Goal: Transaction & Acquisition: Download file/media

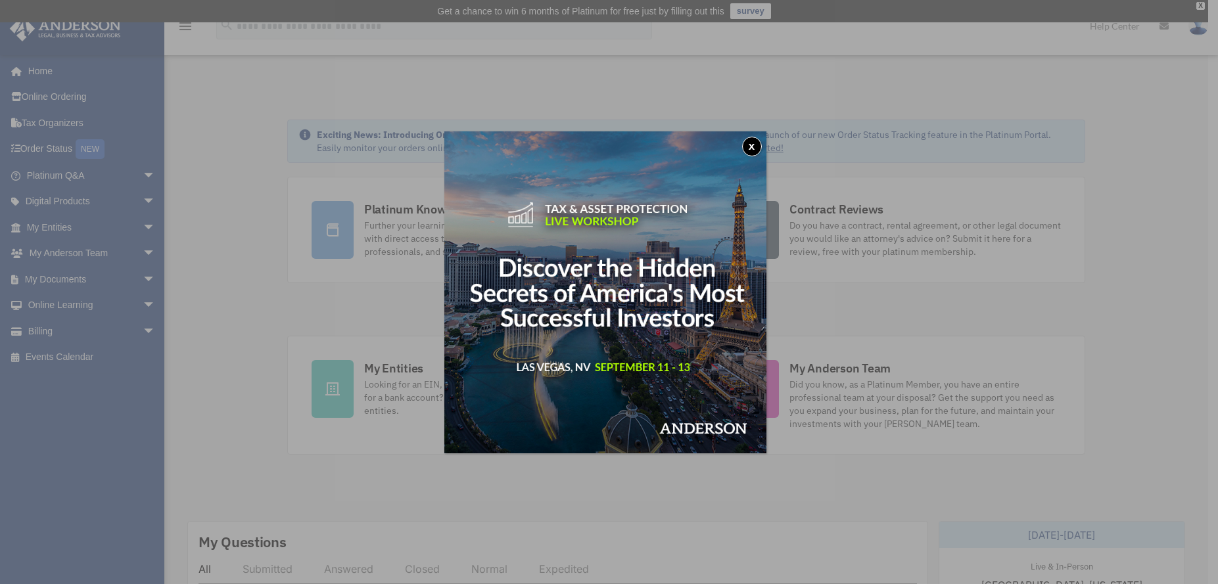
click at [66, 275] on div "x" at bounding box center [609, 292] width 1218 height 584
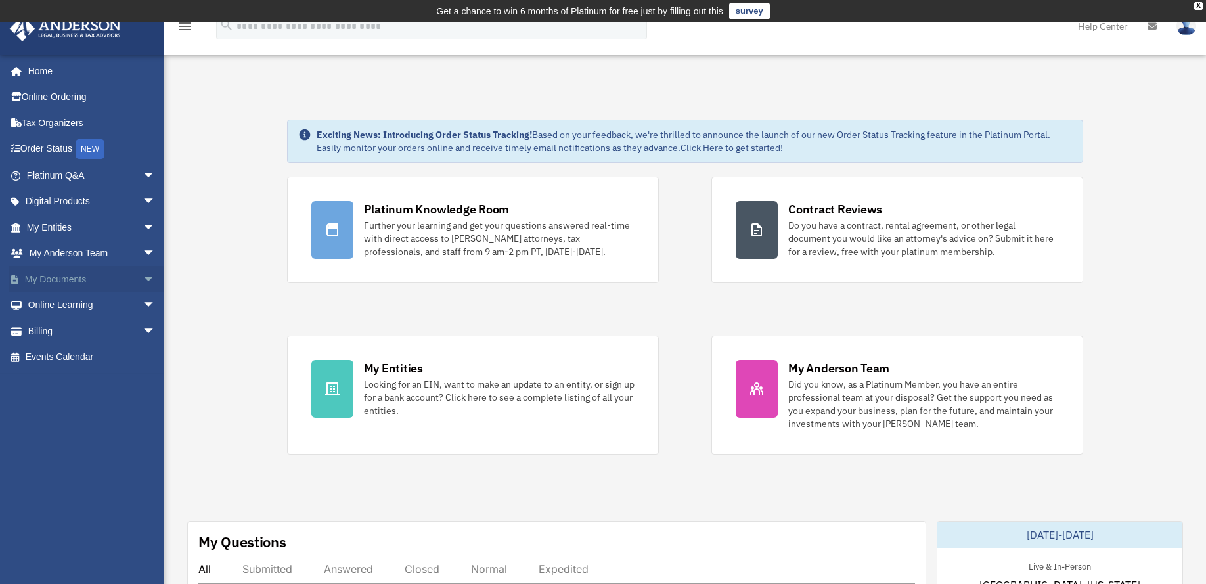
click at [143, 276] on span "arrow_drop_down" at bounding box center [156, 279] width 26 height 27
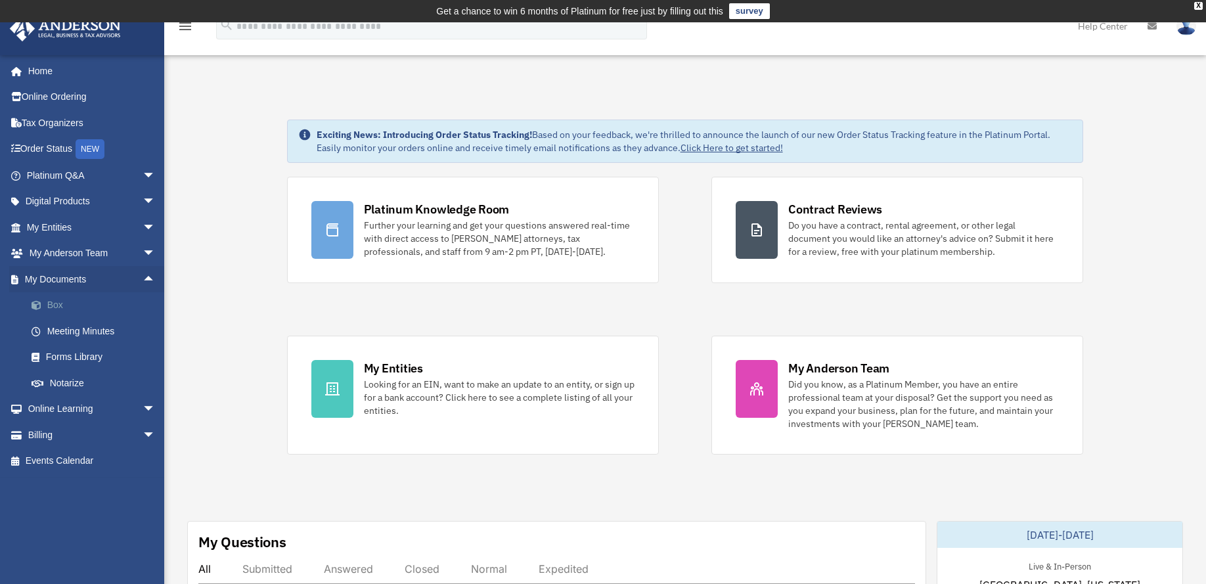
click at [62, 302] on link "Box" at bounding box center [96, 305] width 157 height 26
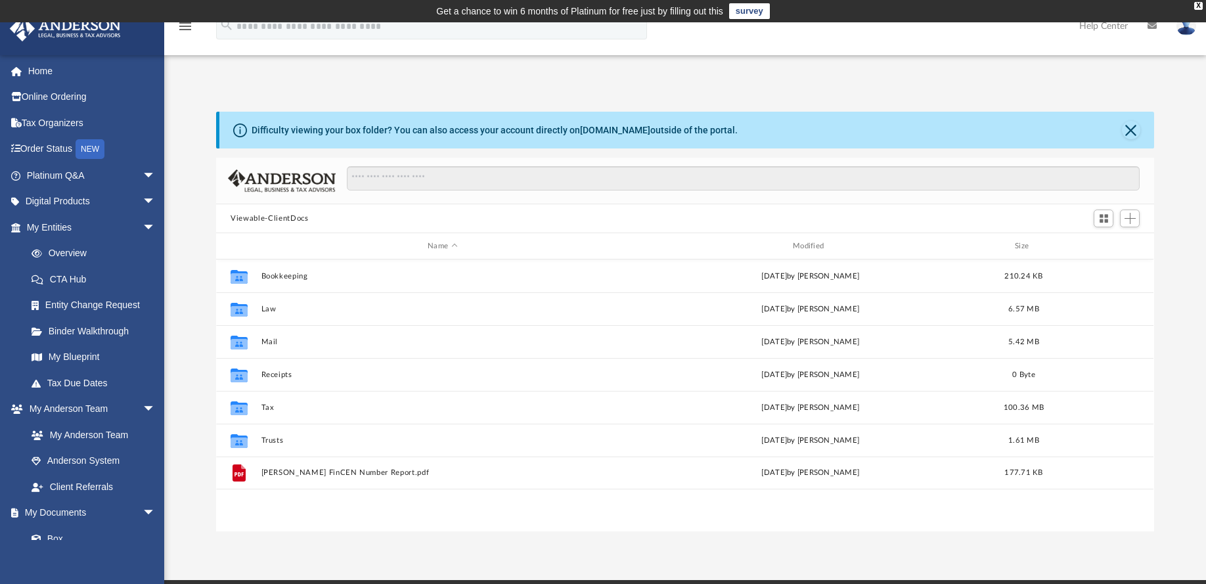
scroll to position [287, 926]
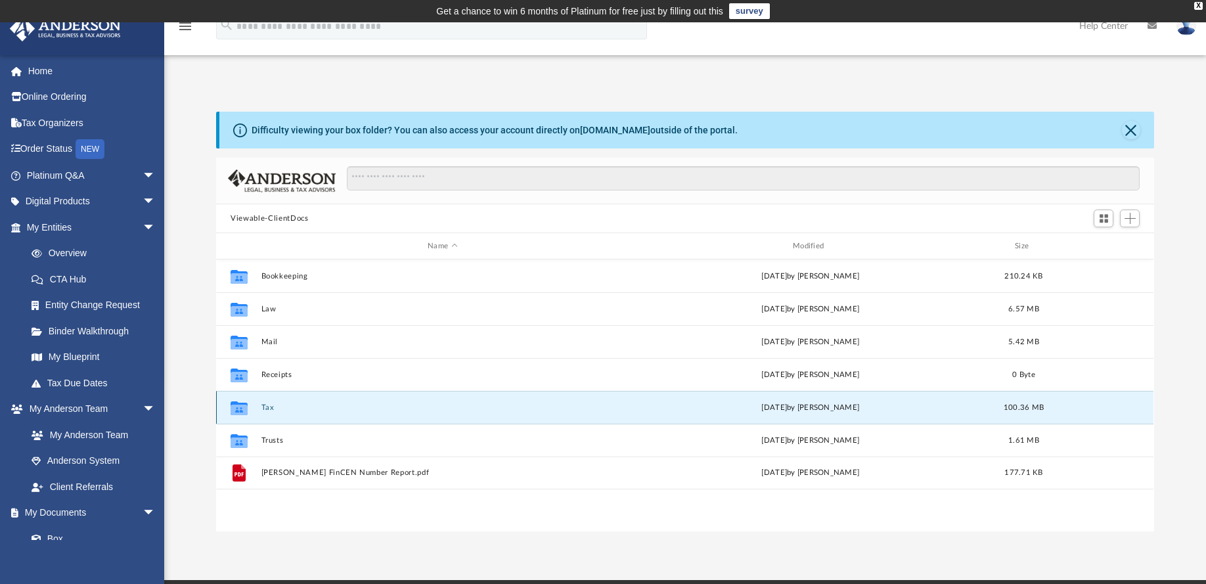
click at [271, 406] on button "Tax" at bounding box center [443, 407] width 363 height 9
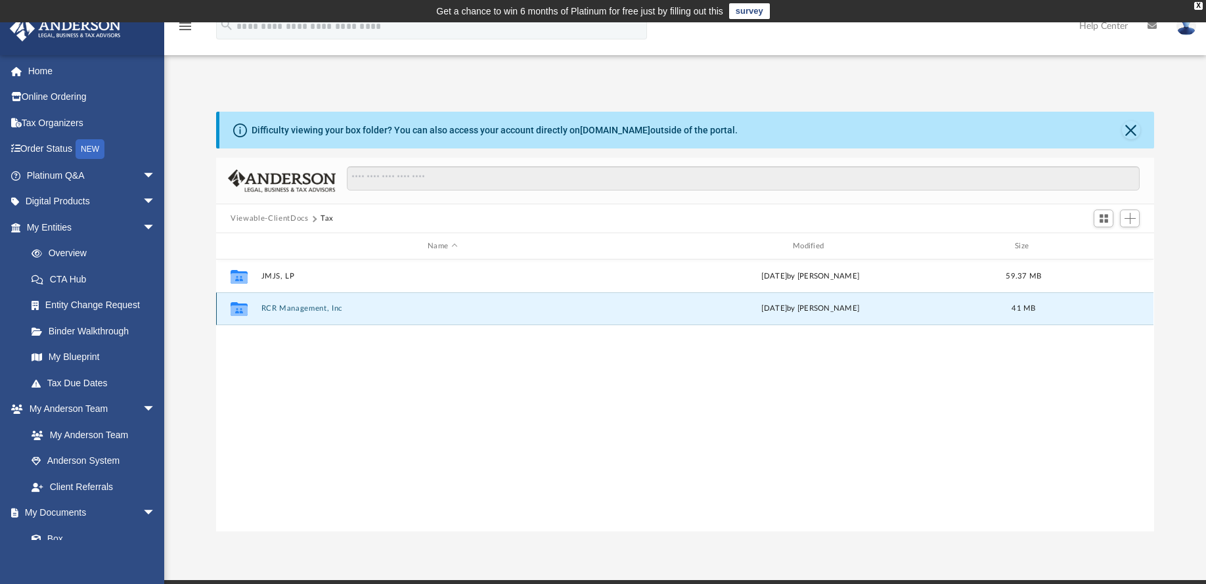
click at [285, 308] on button "RCR Management, Inc" at bounding box center [443, 308] width 363 height 9
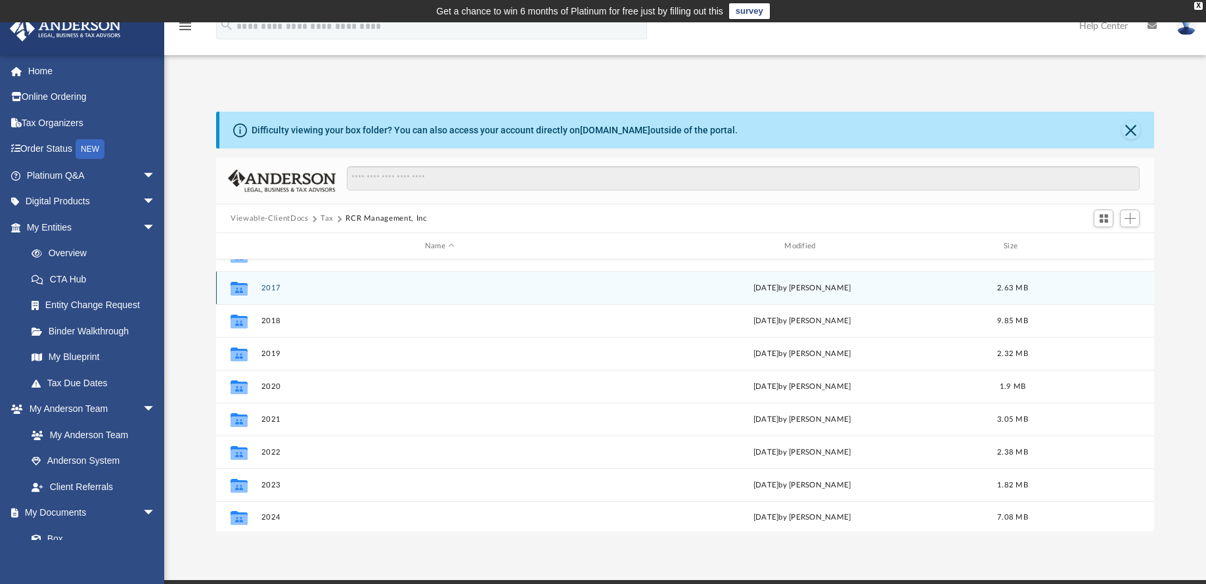
scroll to position [89, 0]
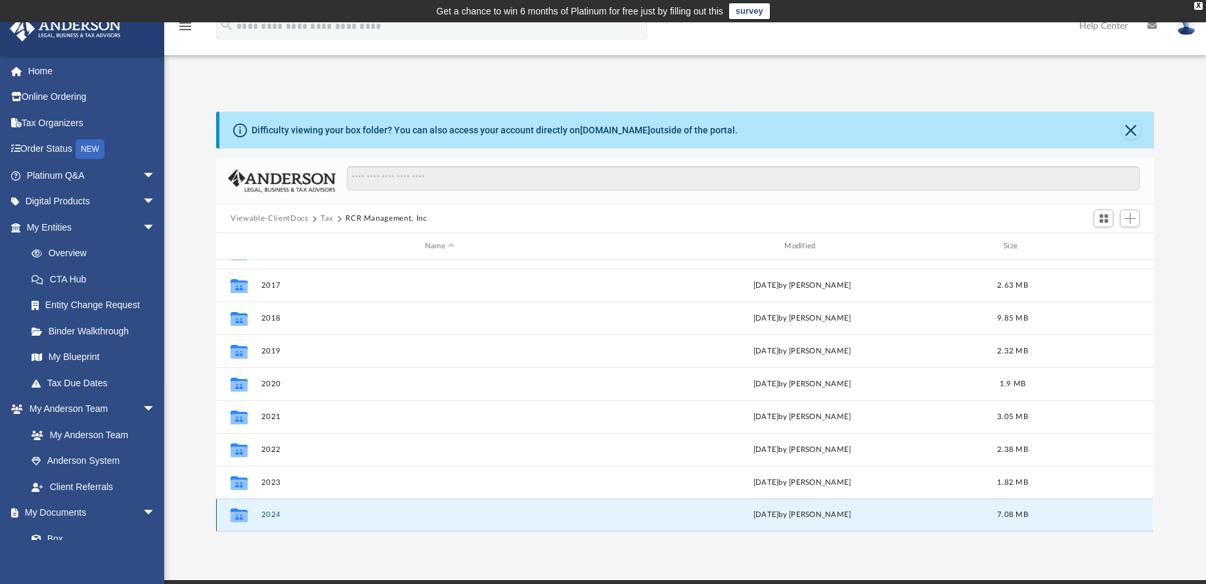
click at [277, 514] on button "2024" at bounding box center [440, 515] width 357 height 9
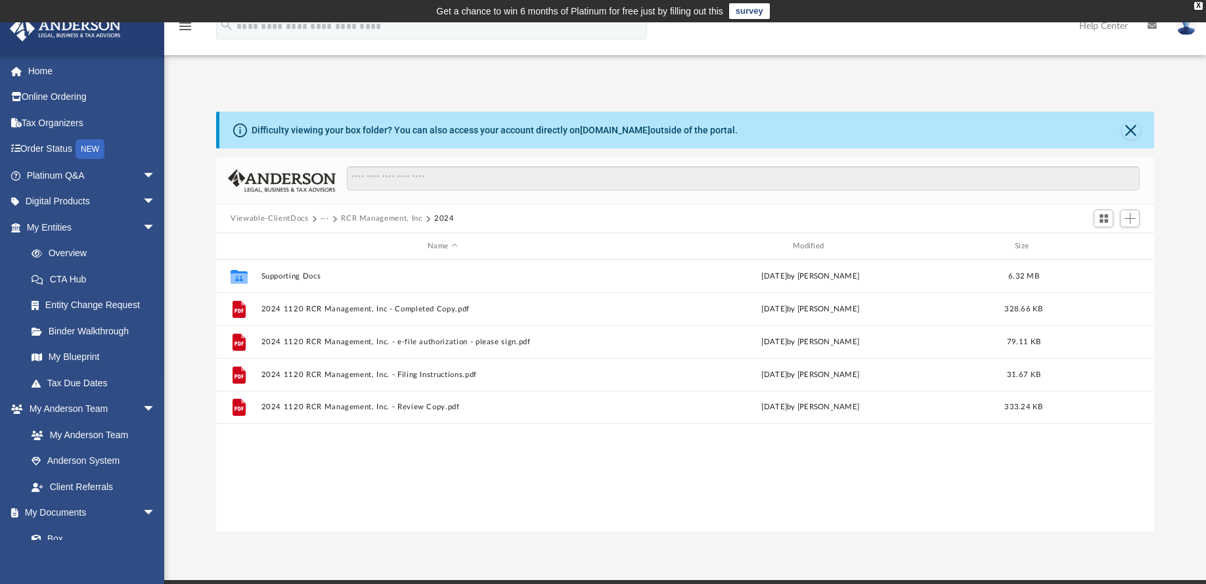
click at [380, 214] on button "RCR Management, Inc" at bounding box center [381, 219] width 81 height 12
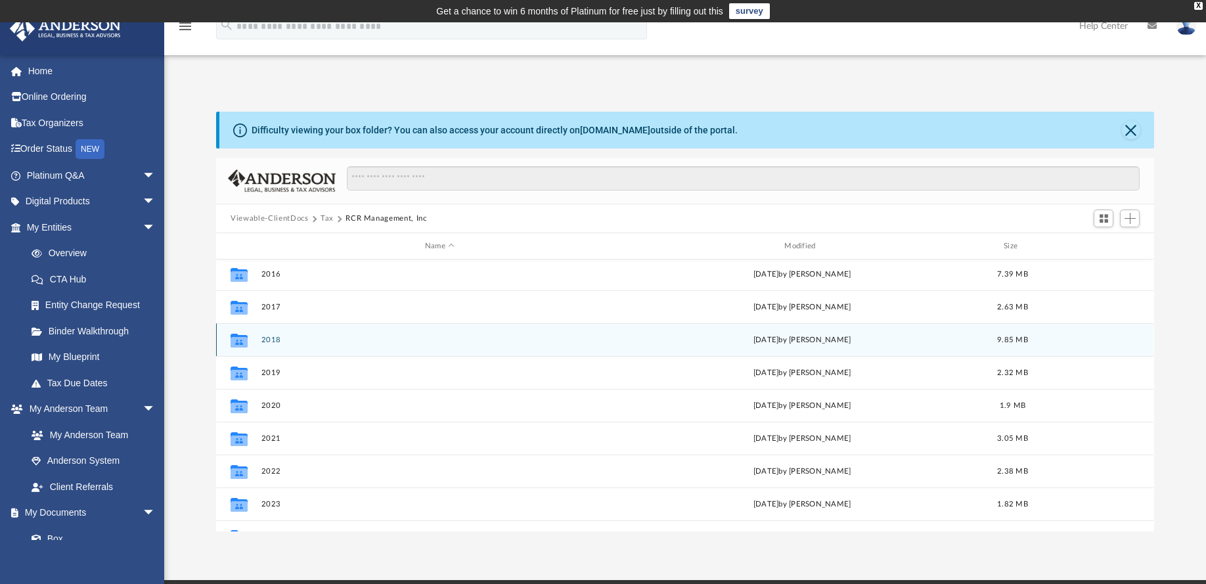
scroll to position [89, 0]
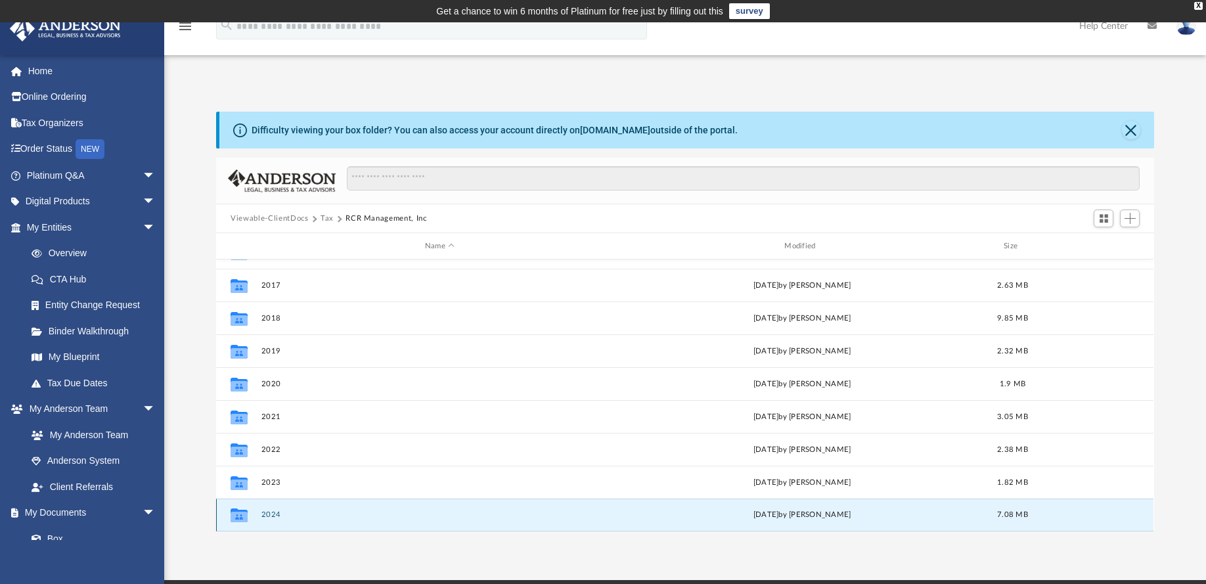
click at [272, 512] on button "2024" at bounding box center [440, 515] width 357 height 9
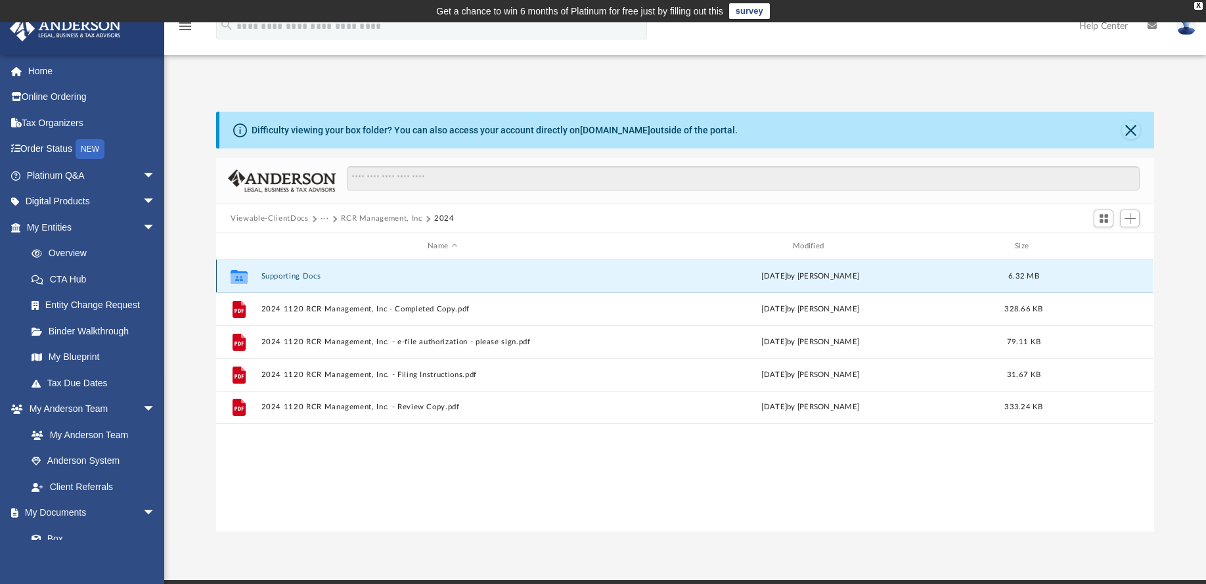
click at [281, 277] on button "Supporting Docs" at bounding box center [443, 276] width 363 height 9
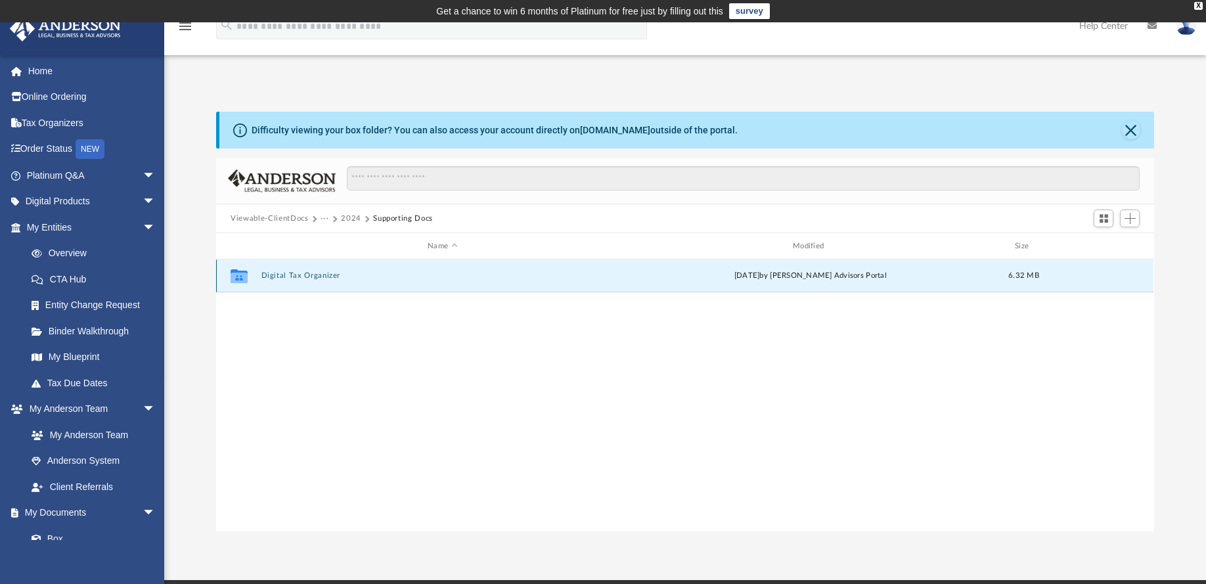
click at [281, 277] on button "Digital Tax Organizer" at bounding box center [443, 275] width 363 height 9
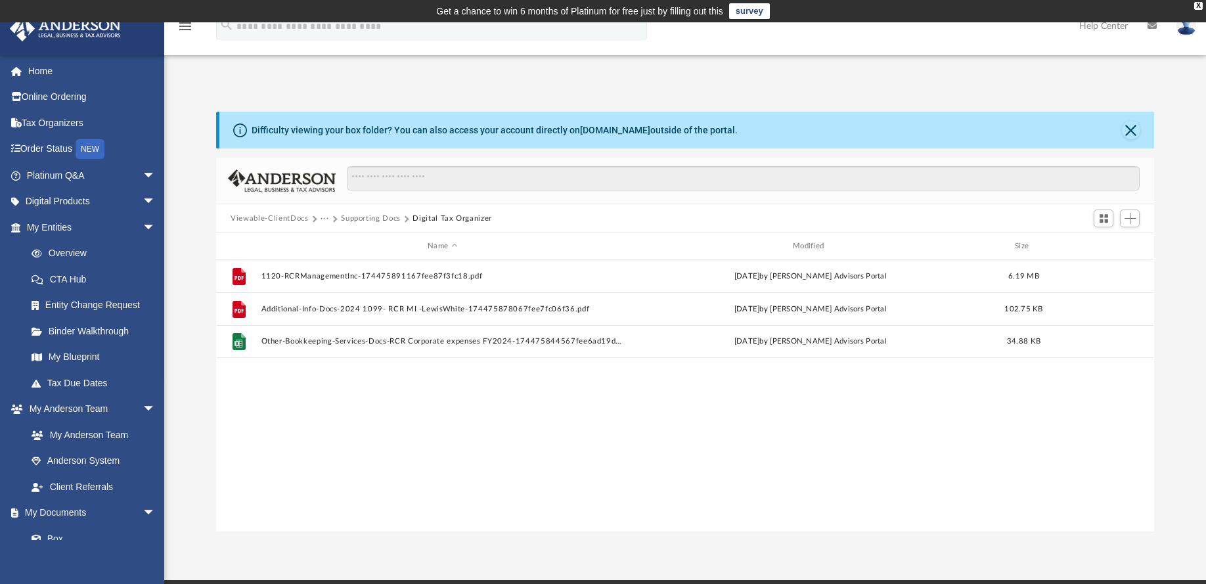
click at [326, 215] on button "···" at bounding box center [325, 219] width 9 height 12
click at [336, 265] on li "RCR Management, Inc" at bounding box center [368, 262] width 81 height 14
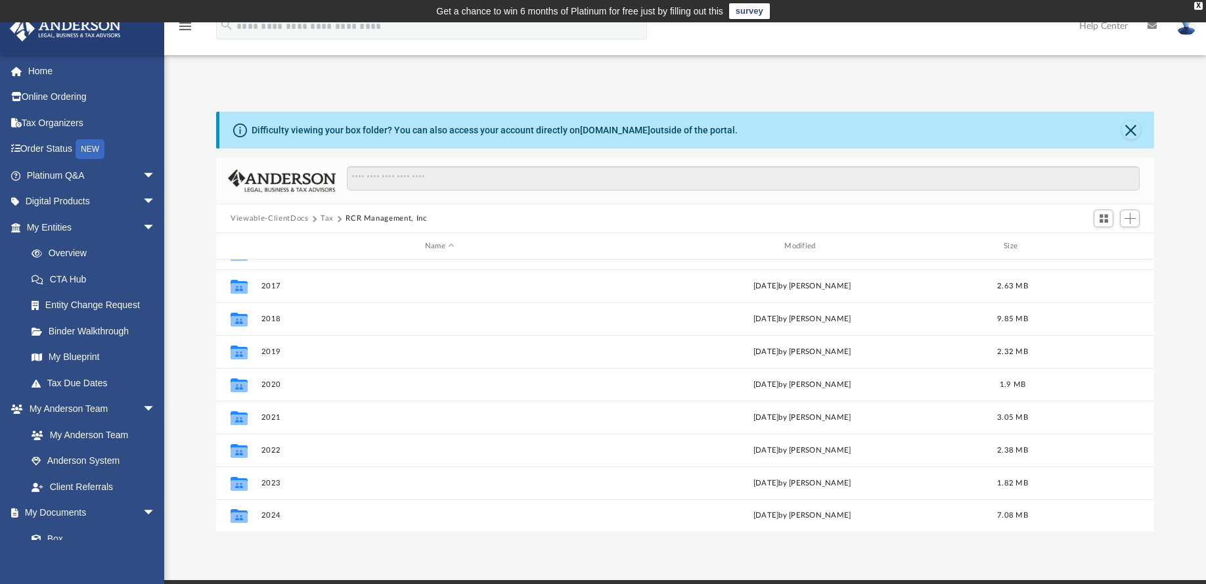
scroll to position [89, 0]
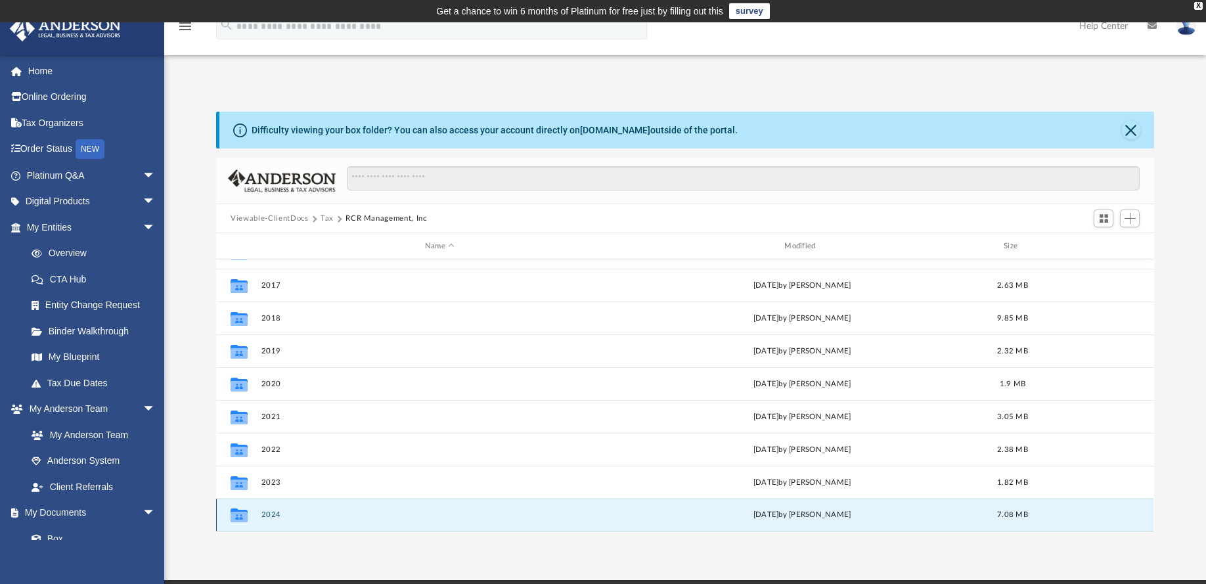
click at [271, 516] on button "2024" at bounding box center [440, 515] width 357 height 9
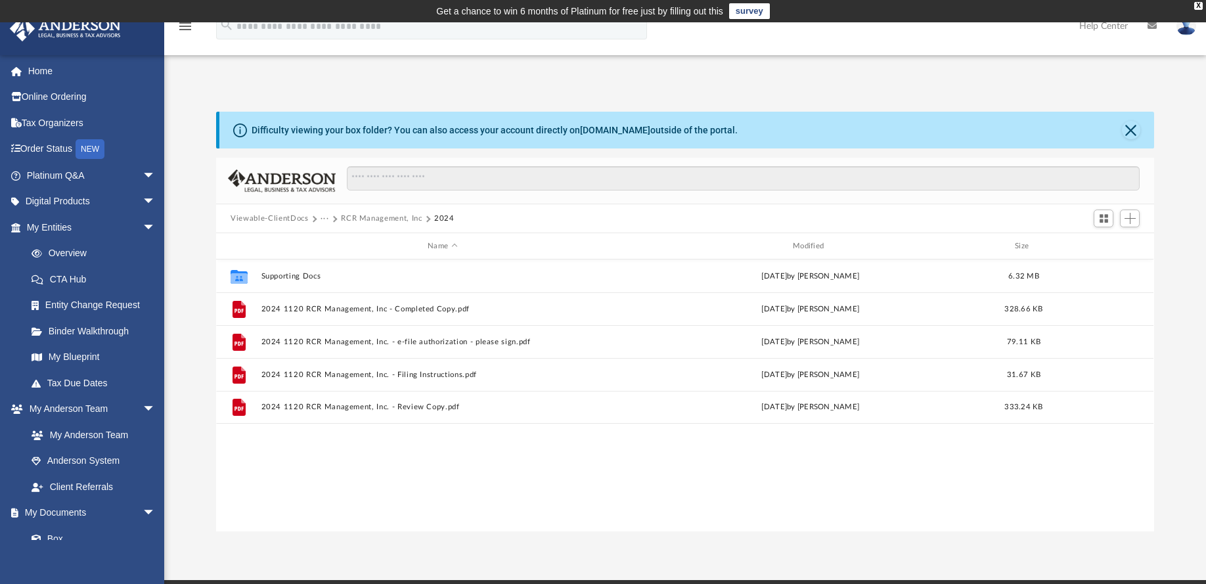
scroll to position [0, 0]
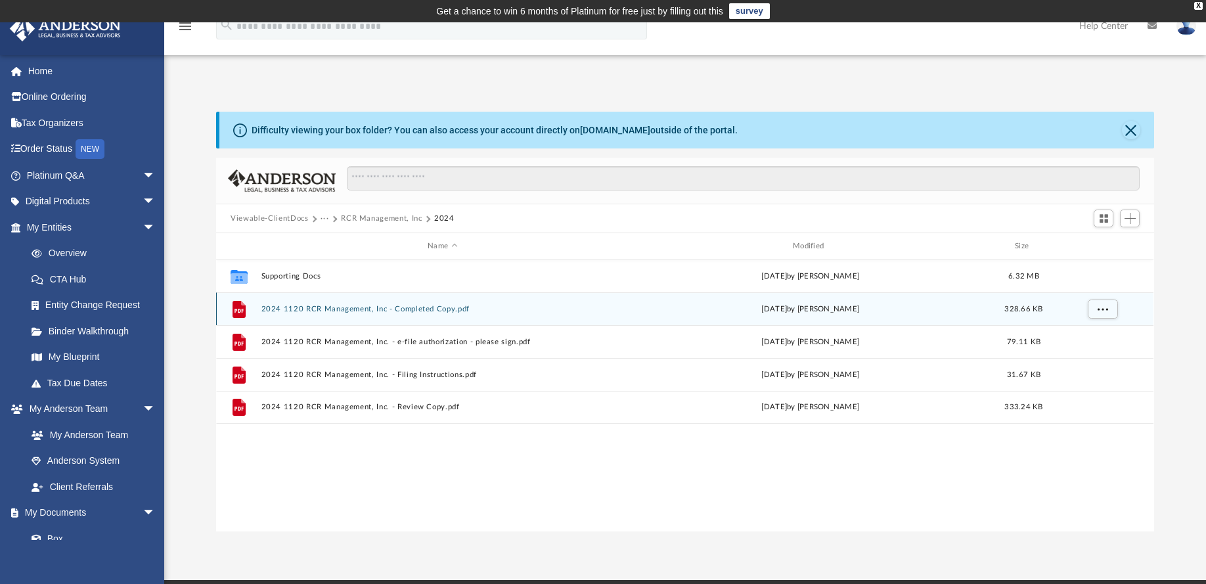
click at [309, 306] on button "2024 1120 RCR Management, Inc - Completed Copy.pdf" at bounding box center [443, 309] width 363 height 9
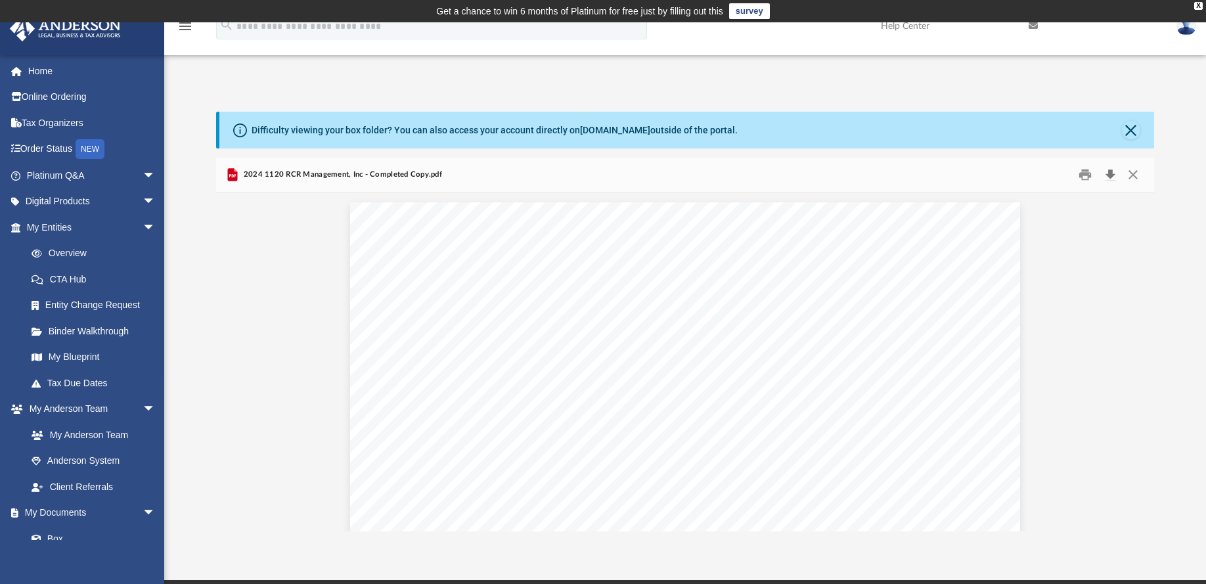
click at [1112, 171] on button "Download" at bounding box center [1111, 175] width 24 height 20
click at [1122, 131] on button "Close" at bounding box center [1131, 130] width 18 height 18
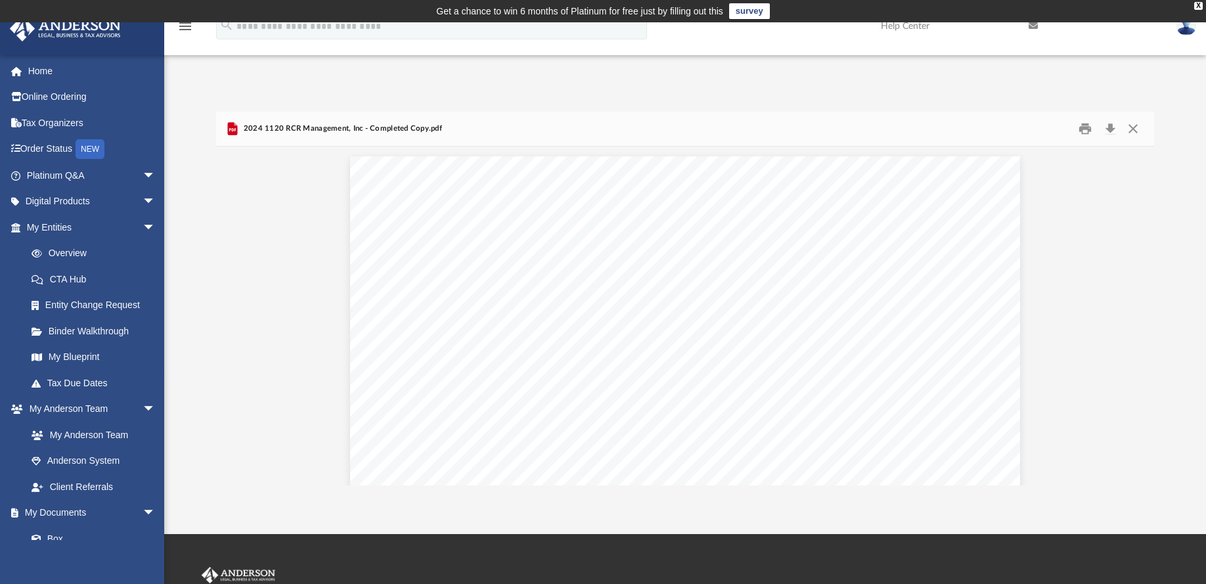
click at [1189, 28] on img at bounding box center [1187, 25] width 20 height 19
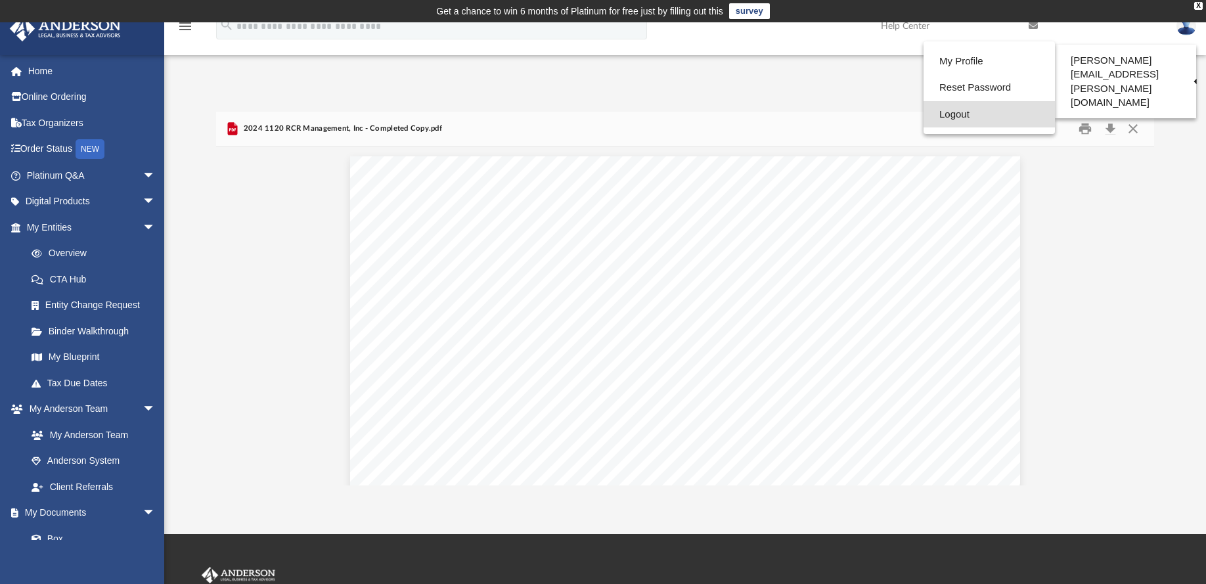
click at [963, 114] on link "Logout" at bounding box center [989, 114] width 131 height 27
